Goal: Task Accomplishment & Management: Manage account settings

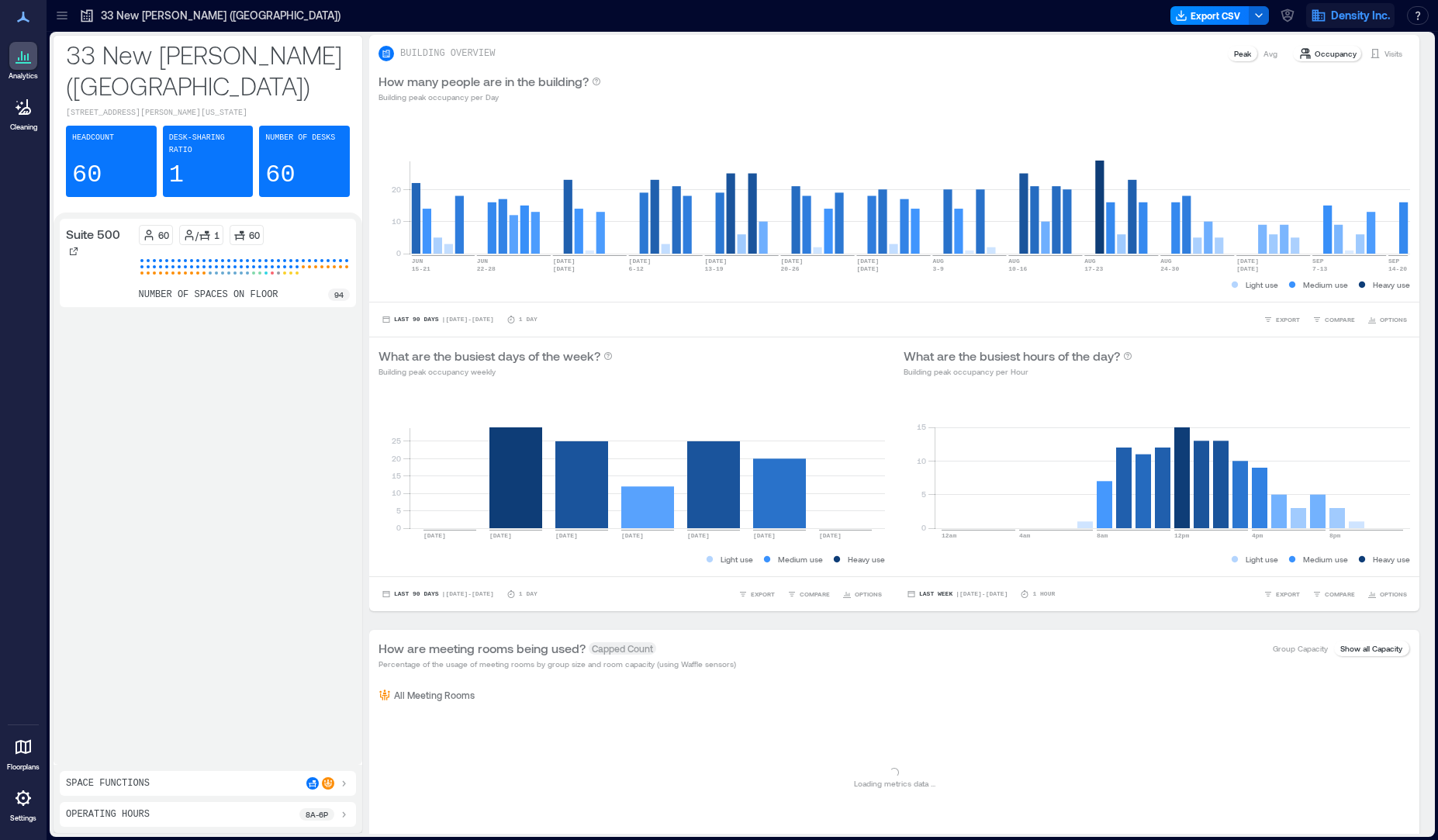
click at [1346, 9] on span "Density Inc." at bounding box center [1360, 15] width 59 height 15
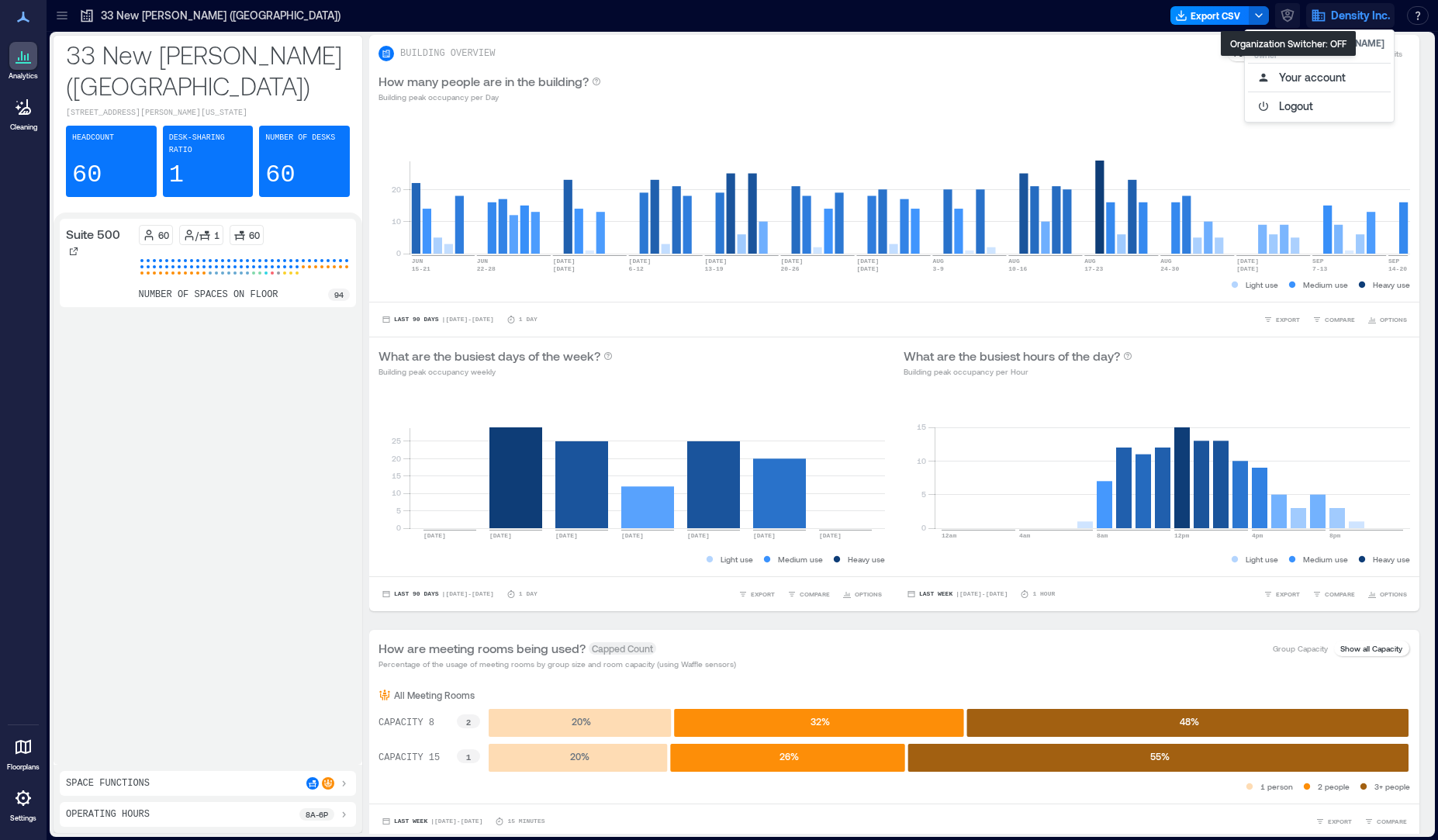
click at [1289, 18] on icon "button" at bounding box center [1288, 15] width 15 height 15
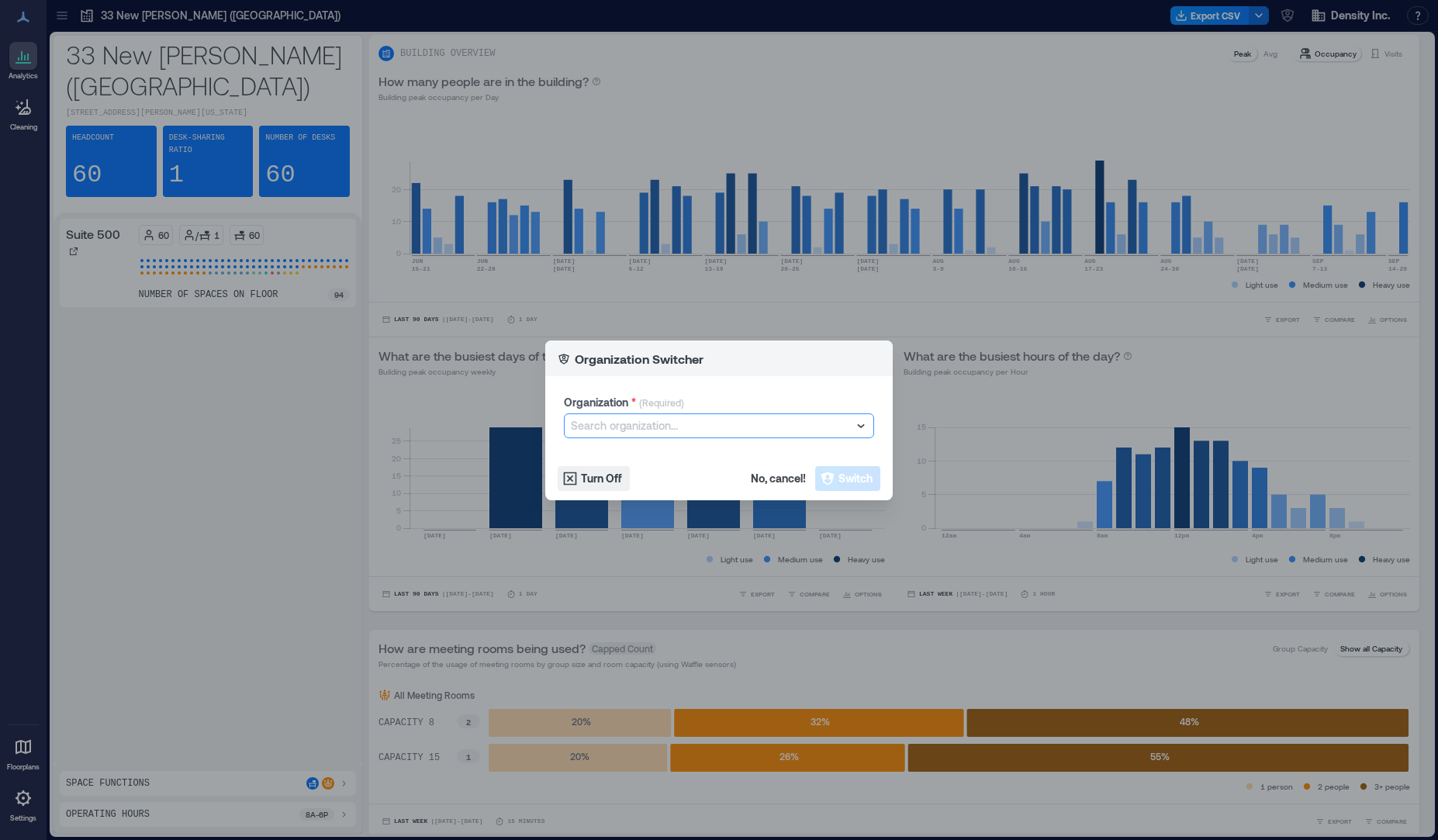
click at [708, 429] on div at bounding box center [710, 425] width 280 height 18
type input "****"
click at [642, 448] on div "CBRE" at bounding box center [719, 455] width 303 height 25
click at [863, 489] on button "Switch" at bounding box center [848, 479] width 66 height 25
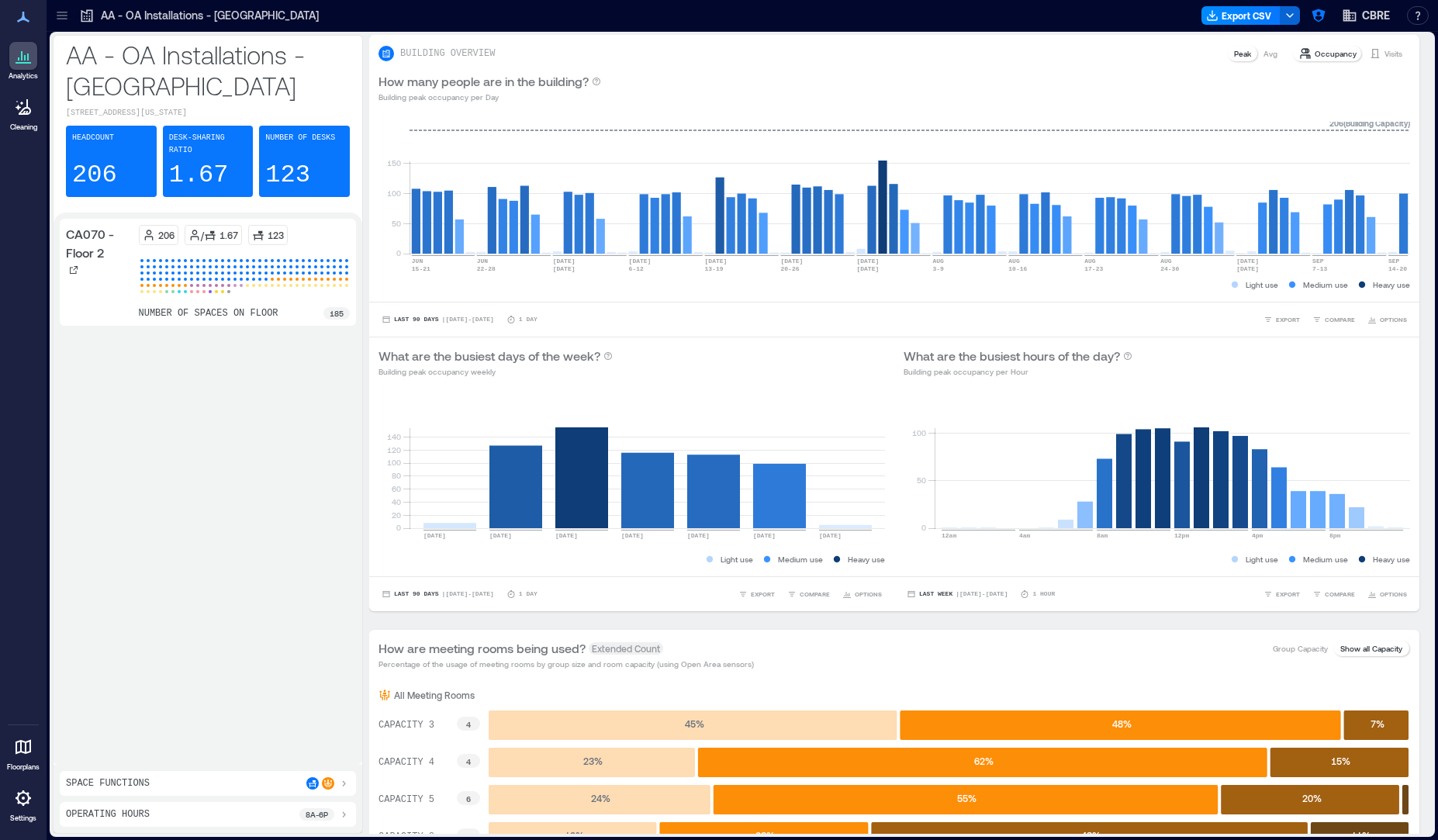
click at [34, 753] on div at bounding box center [23, 747] width 28 height 28
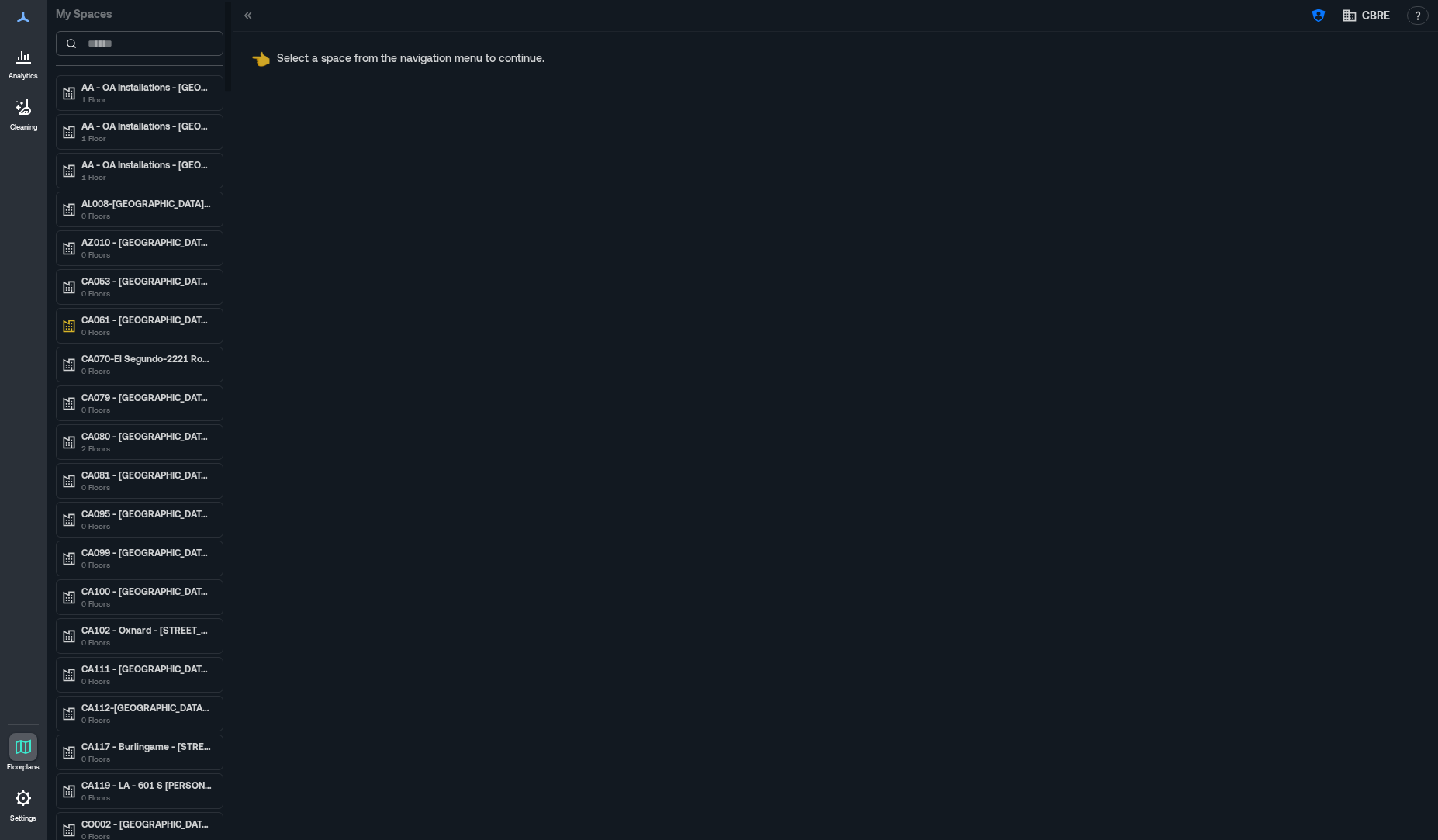
click at [147, 45] on input at bounding box center [140, 43] width 168 height 25
type input "*"
click at [145, 40] on input at bounding box center [140, 43] width 168 height 25
paste input "**********"
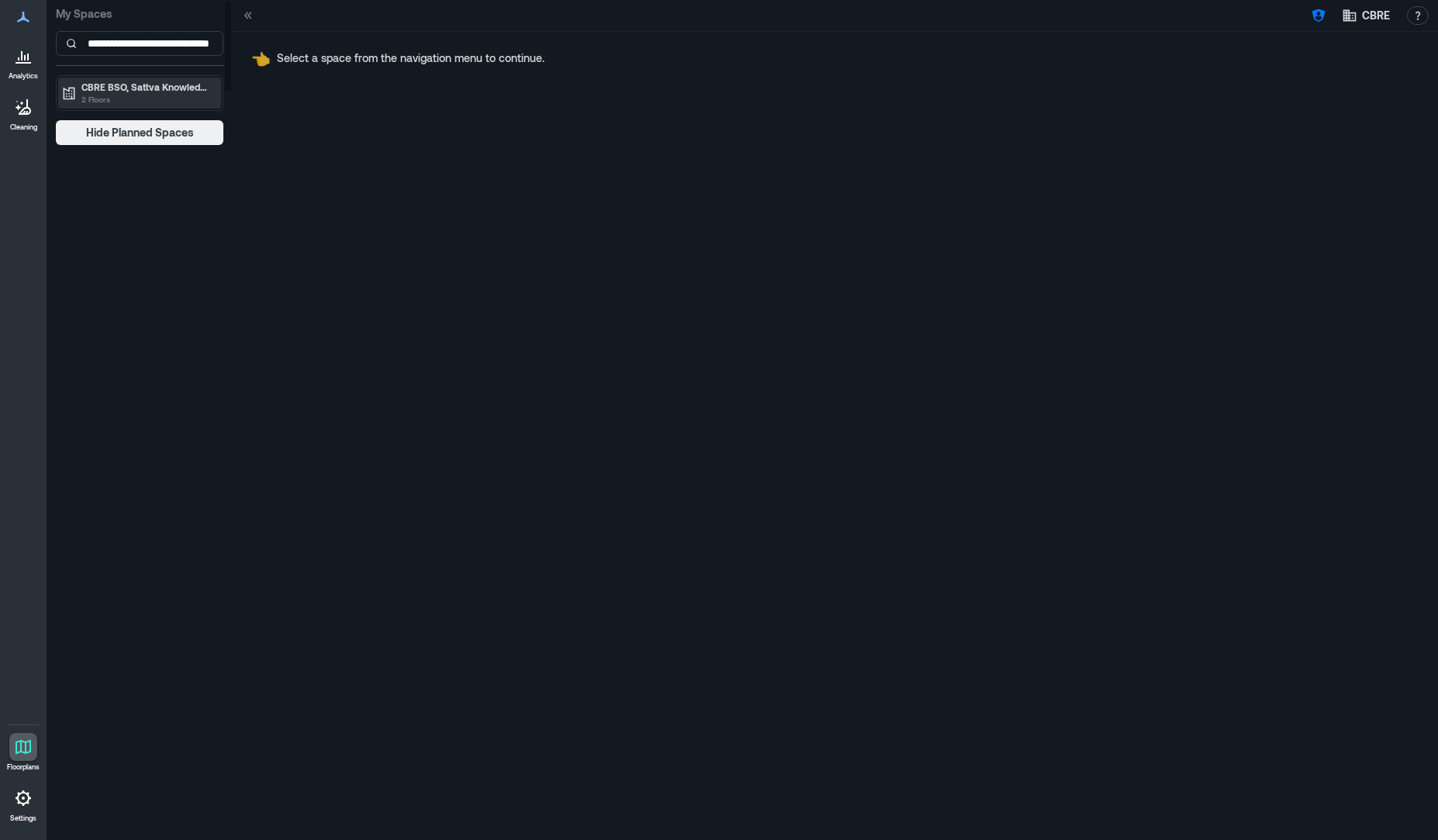
type input "**********"
click at [131, 93] on p "2 Floors" at bounding box center [146, 99] width 130 height 13
click at [124, 129] on div "9th Floor" at bounding box center [139, 119] width 163 height 22
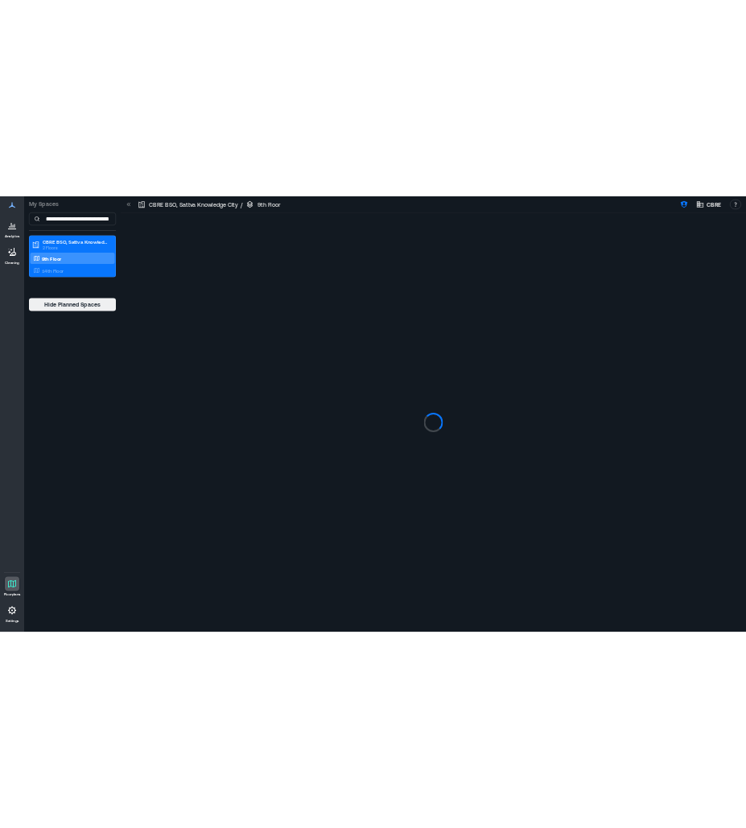
scroll to position [0, 41]
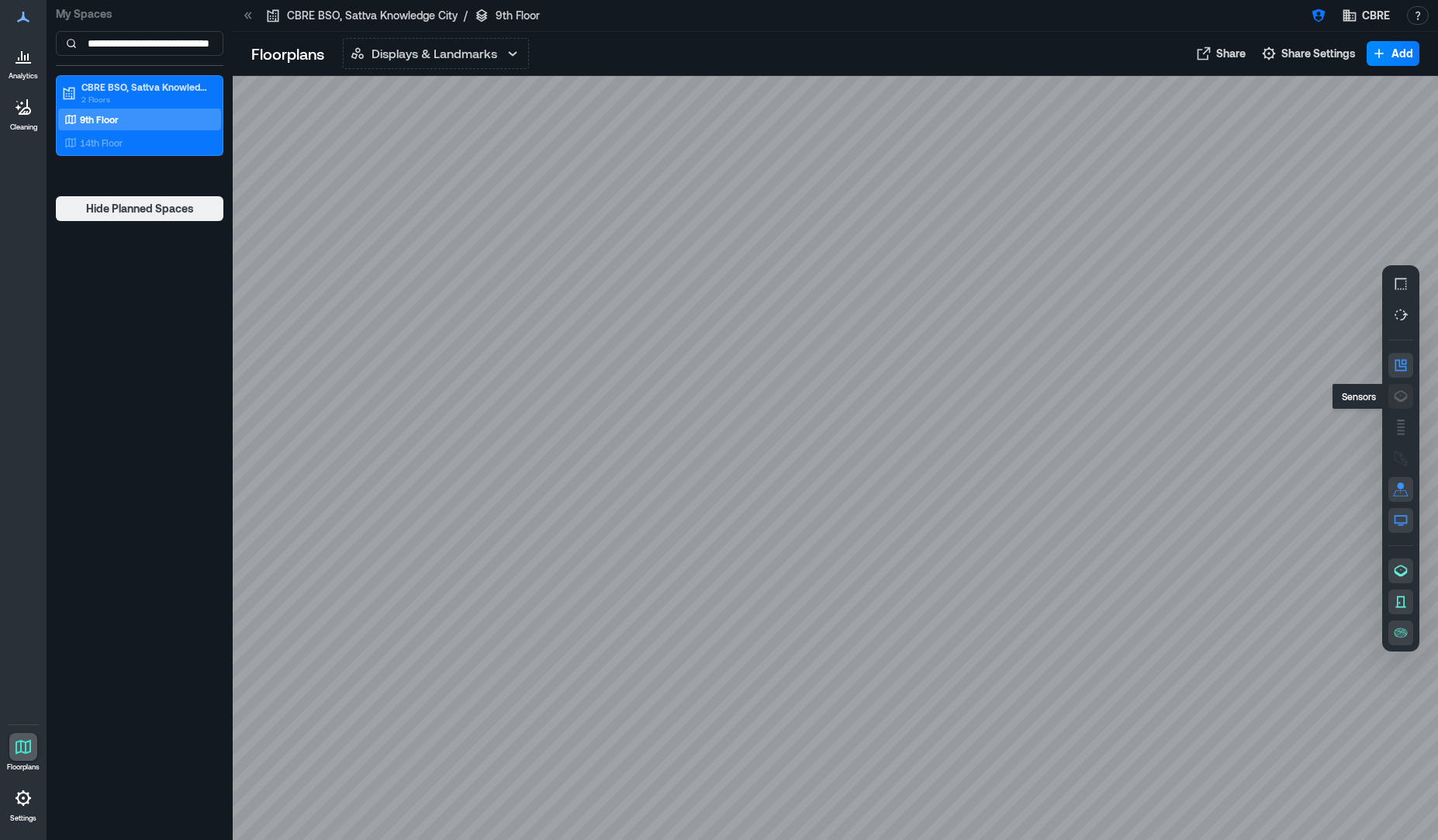
click at [1402, 392] on icon "button" at bounding box center [1401, 396] width 15 height 15
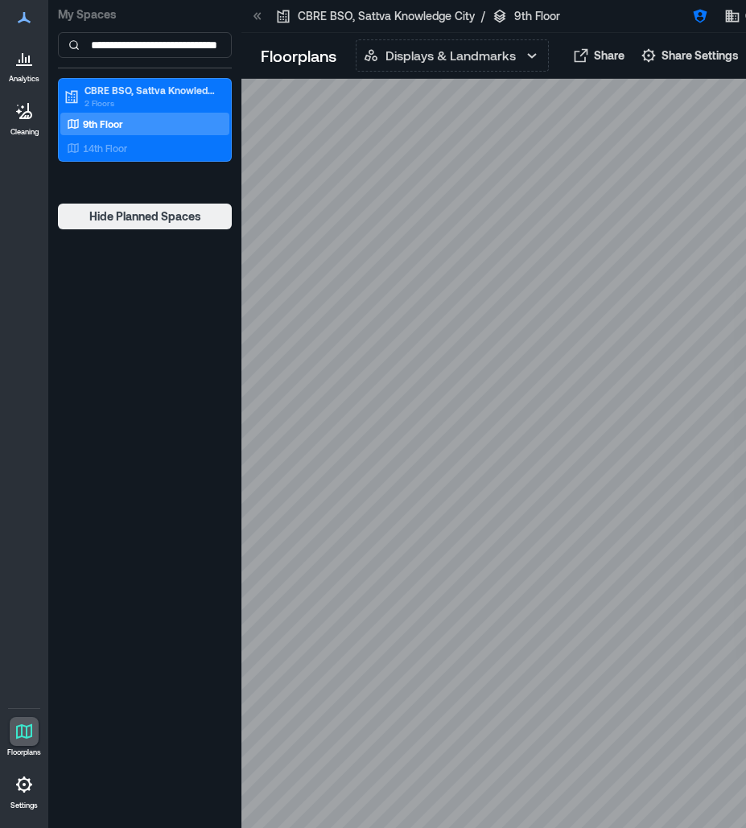
scroll to position [0, 77]
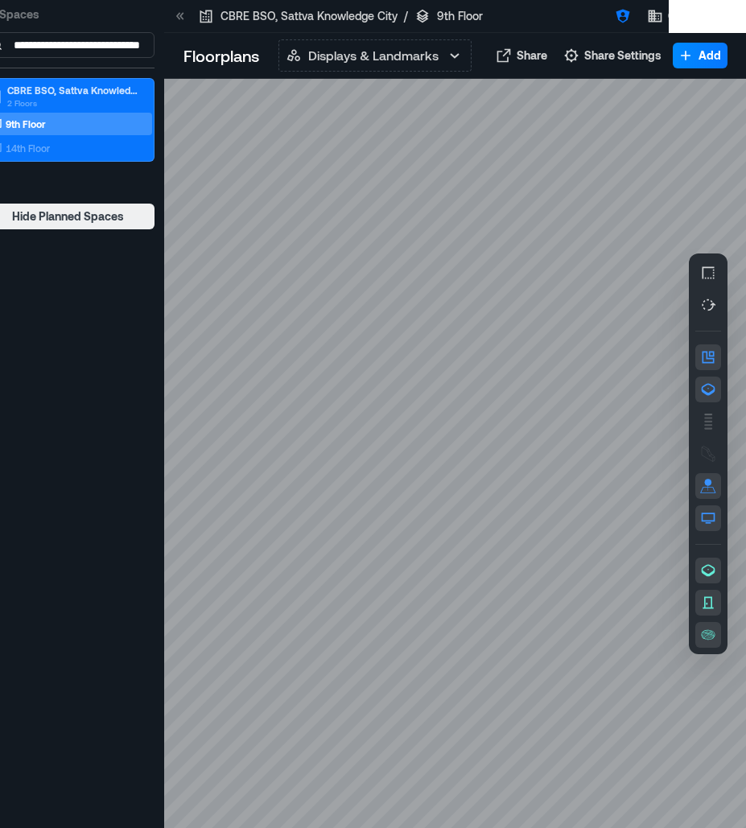
drag, startPoint x: 468, startPoint y: 579, endPoint x: 436, endPoint y: 581, distance: 31.5
click at [436, 581] on div at bounding box center [455, 453] width 582 height 749
drag, startPoint x: 404, startPoint y: 532, endPoint x: 394, endPoint y: 531, distance: 10.5
click at [394, 531] on div at bounding box center [455, 453] width 582 height 749
